Goal: Navigation & Orientation: Find specific page/section

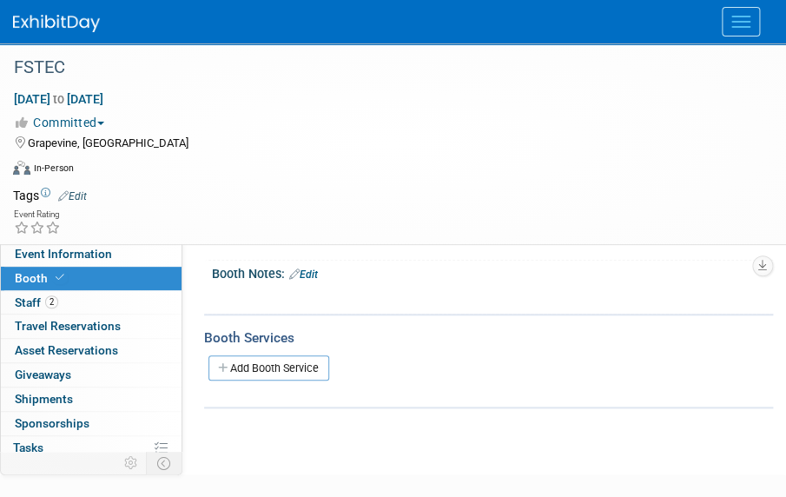
click at [51, 20] on img at bounding box center [56, 23] width 87 height 17
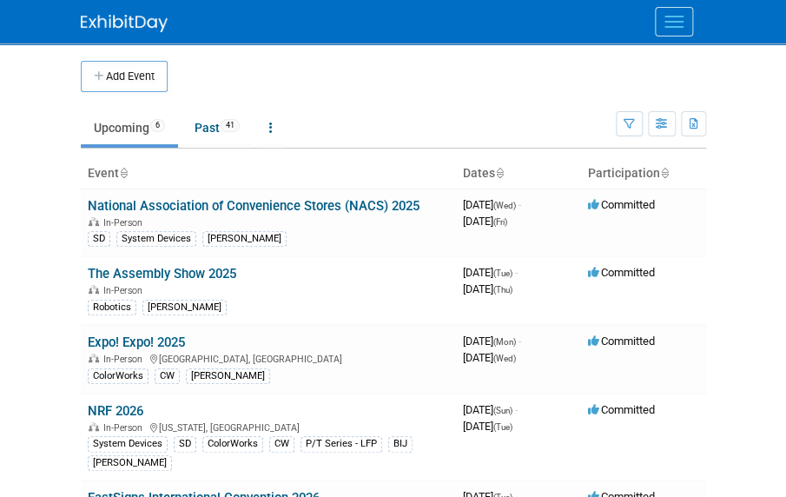
click at [116, 128] on link "Upcoming 6" at bounding box center [129, 127] width 97 height 33
click at [117, 128] on link "Upcoming 6" at bounding box center [129, 127] width 97 height 33
click at [190, 202] on link "National Association of Convenience Stores (NACS) 2025" at bounding box center [254, 206] width 332 height 16
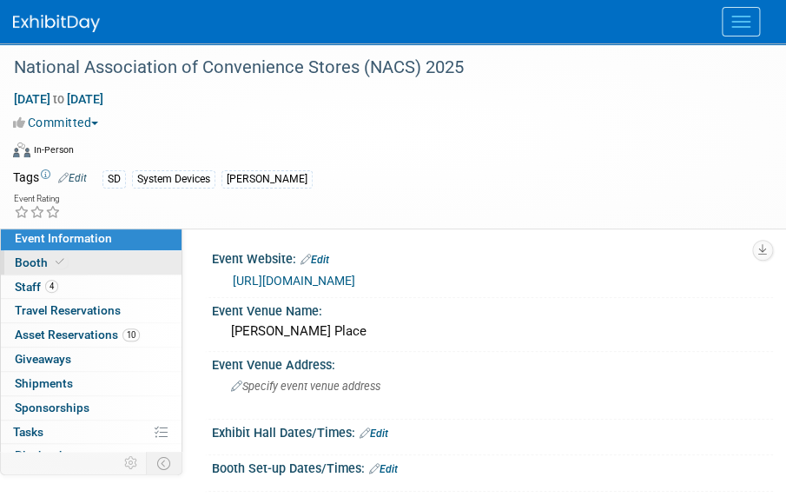
click at [75, 260] on link "Booth" at bounding box center [91, 262] width 181 height 23
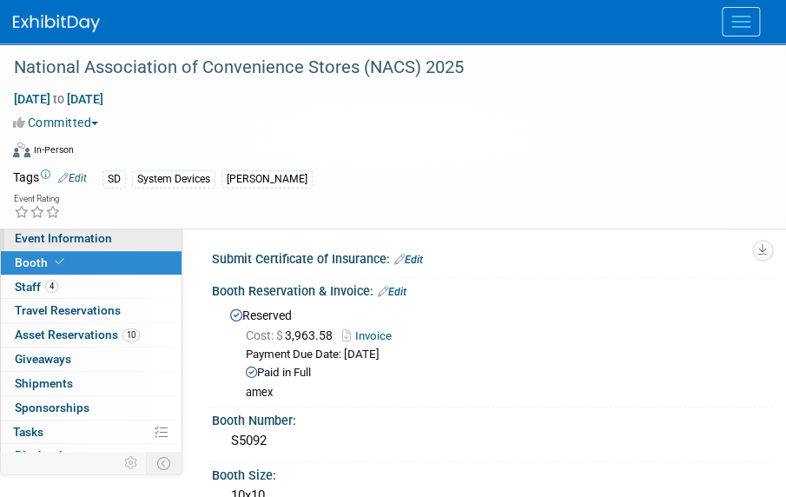
click at [98, 243] on span "Event Information" at bounding box center [63, 238] width 97 height 14
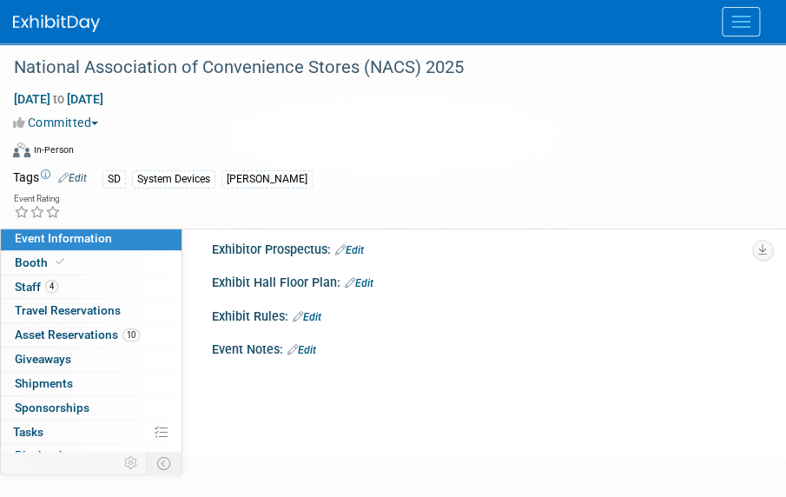
scroll to position [213, 0]
